Goal: Task Accomplishment & Management: Manage account settings

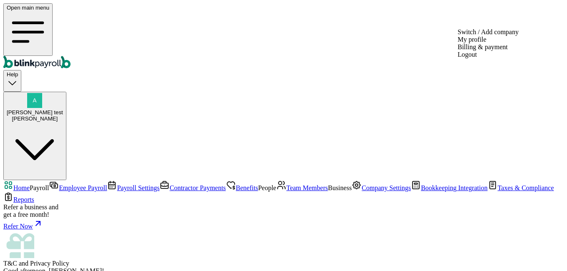
click at [63, 109] on div "[PERSON_NAME] test [PERSON_NAME]" at bounding box center [35, 115] width 56 height 13
click at [63, 116] on div "[PERSON_NAME]" at bounding box center [35, 119] width 56 height 6
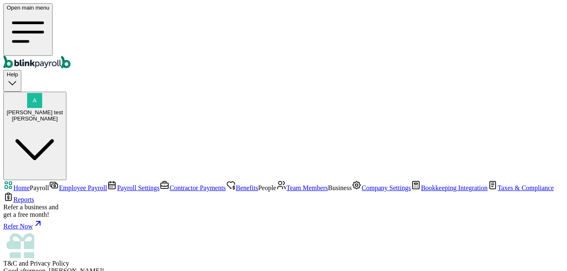
click at [59, 184] on span "Employee Payroll" at bounding box center [83, 187] width 48 height 7
